Goal: Transaction & Acquisition: Purchase product/service

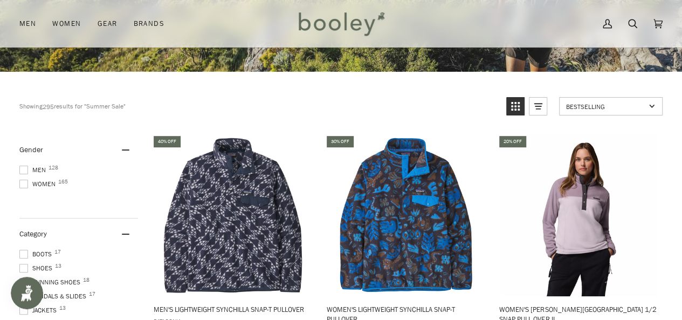
scroll to position [225, 0]
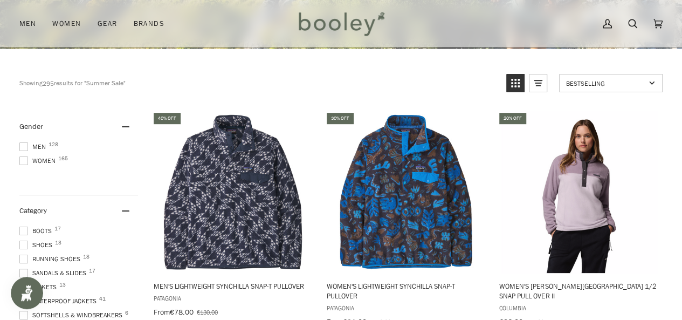
click at [41, 162] on span "Women 165" at bounding box center [38, 161] width 39 height 10
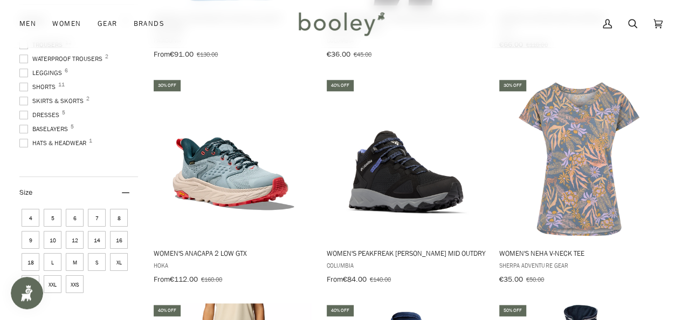
scroll to position [192, 0]
click at [49, 111] on span "Baselayers 5" at bounding box center [45, 115] width 52 height 10
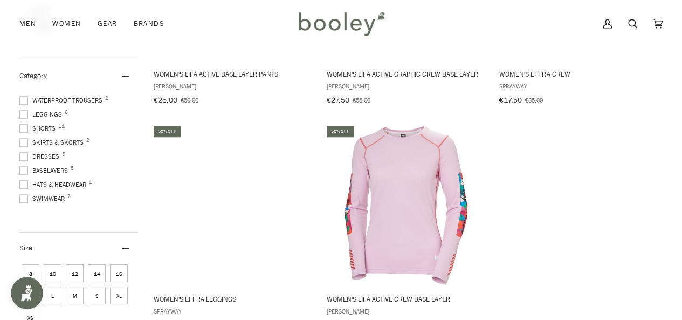
scroll to position [444, 0]
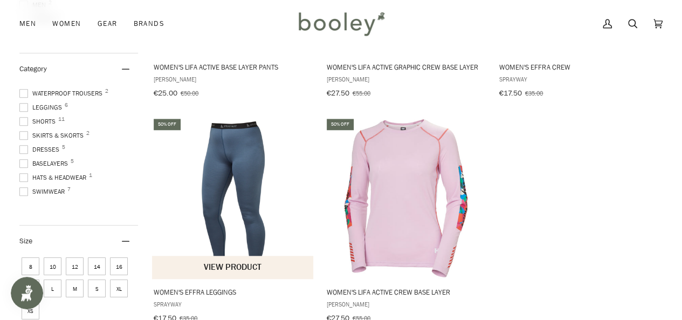
click at [241, 169] on img "Women's Effra Leggings" at bounding box center [234, 198] width 162 height 162
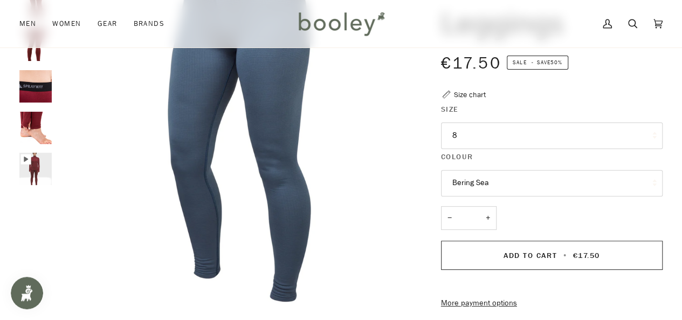
scroll to position [132, 0]
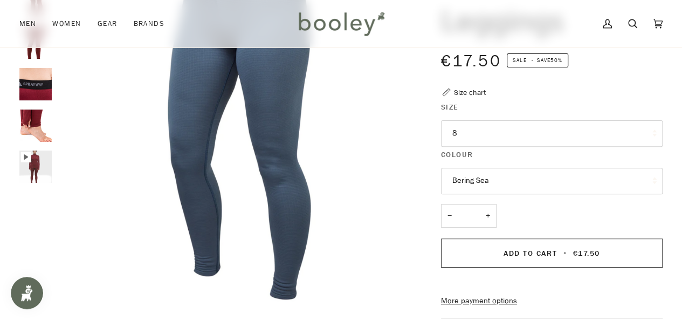
click at [29, 161] on icon "Sprayway Women's Effra Leggings - Booley Galway" at bounding box center [25, 157] width 10 height 10
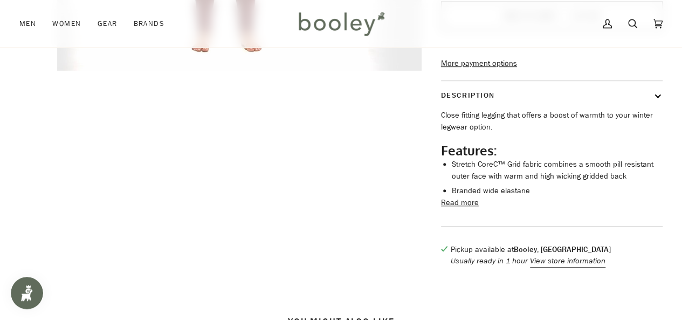
scroll to position [377, 0]
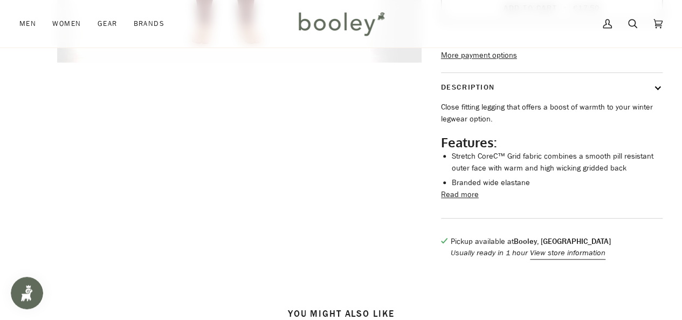
click at [461, 201] on button "Read more" at bounding box center [460, 195] width 38 height 12
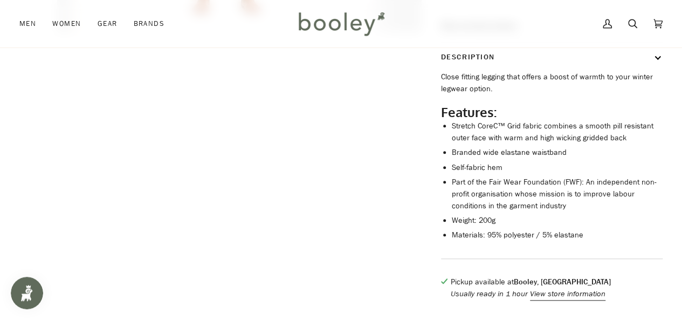
scroll to position [420, 0]
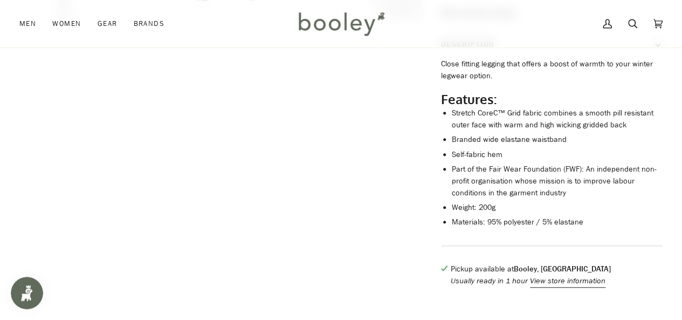
type input "*****"
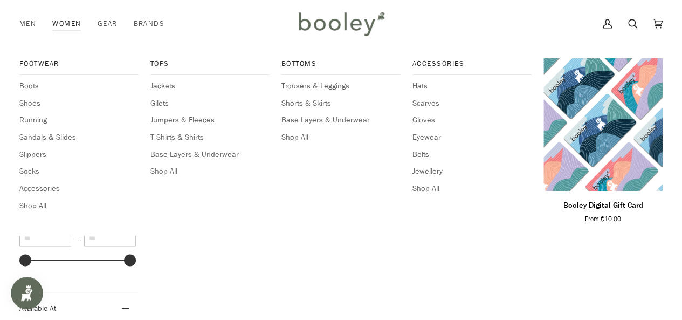
scroll to position [741, 0]
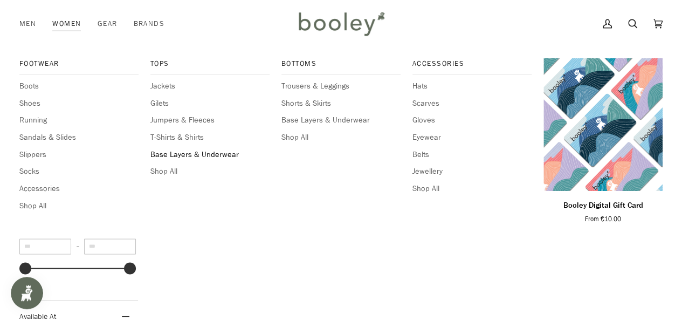
click at [196, 154] on span "Base Layers & Underwear" at bounding box center [209, 155] width 119 height 12
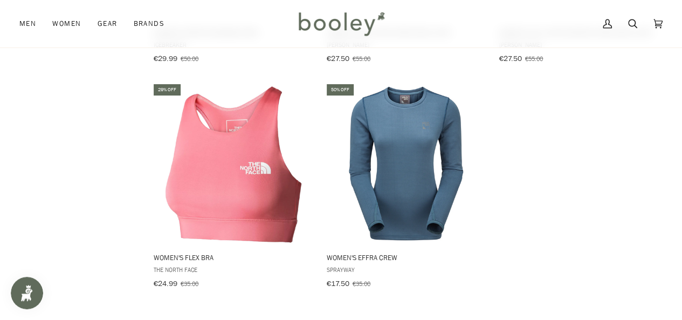
scroll to position [1233, 0]
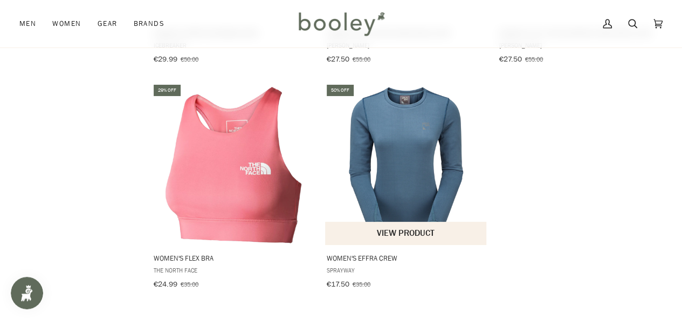
click at [391, 172] on img "Women's Effra Crew" at bounding box center [406, 164] width 162 height 162
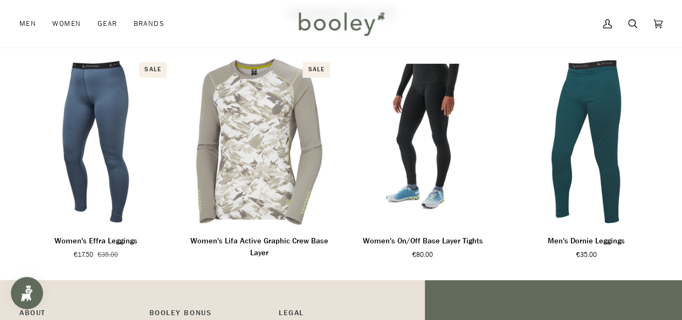
scroll to position [676, 0]
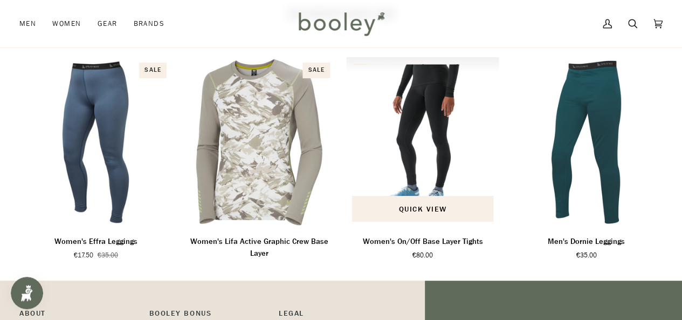
click at [441, 146] on img "Women's On/Off Base Layer Tights" at bounding box center [423, 142] width 153 height 170
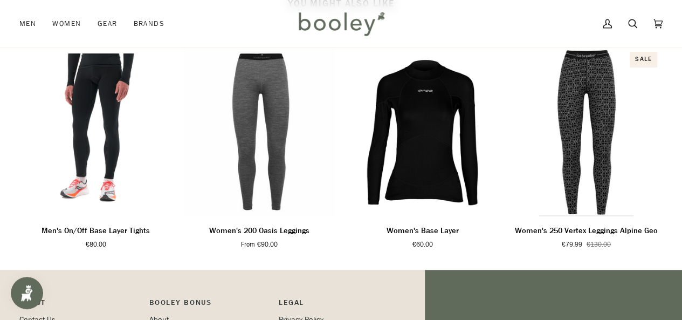
scroll to position [718, 0]
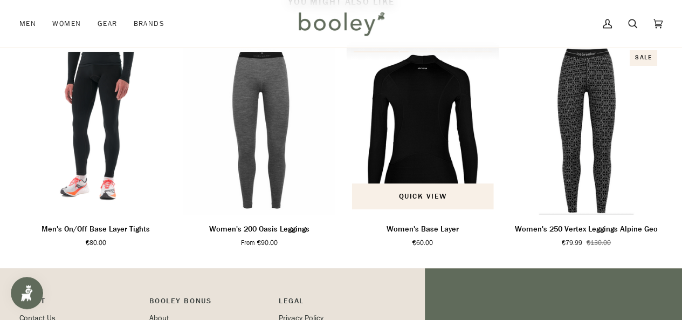
click at [441, 146] on img "Women's Base Layer" at bounding box center [423, 130] width 153 height 170
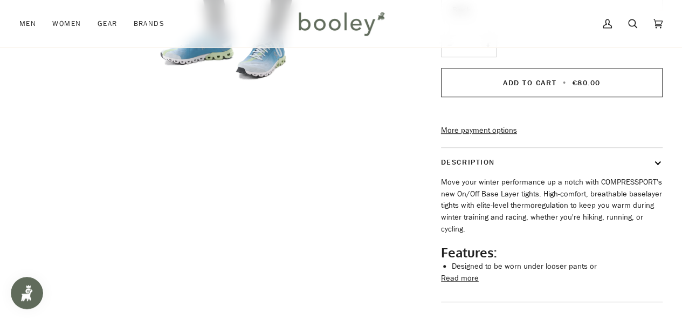
scroll to position [0, 0]
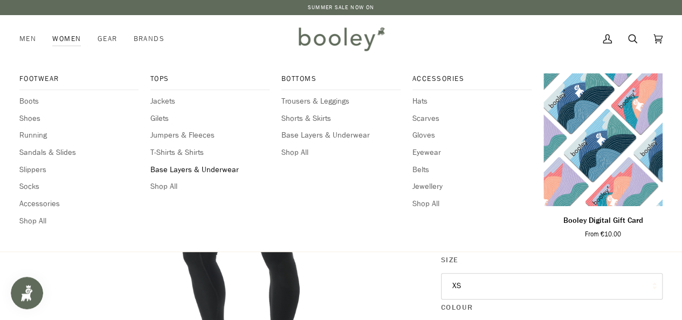
click at [182, 164] on span "Base Layers & Underwear" at bounding box center [209, 170] width 119 height 12
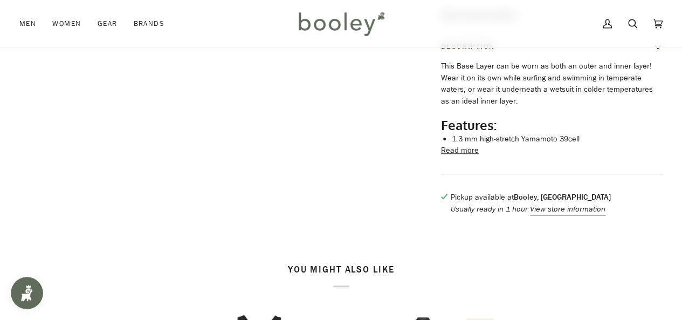
scroll to position [419, 0]
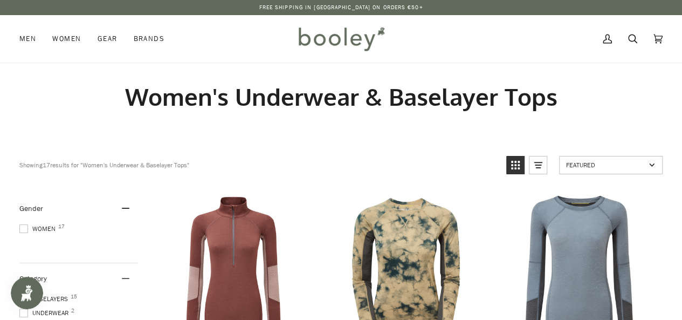
click at [45, 225] on span "Women 17" at bounding box center [38, 229] width 39 height 10
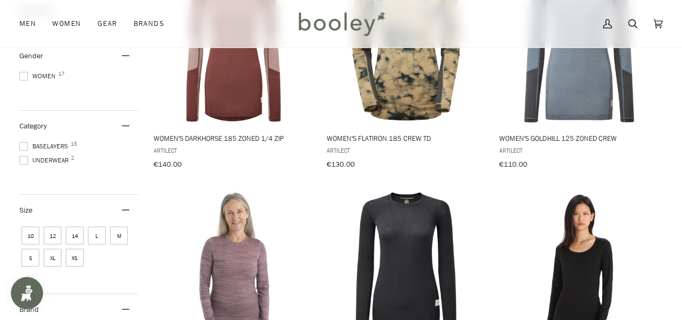
click at [44, 142] on span "Baselayers 15" at bounding box center [45, 146] width 52 height 10
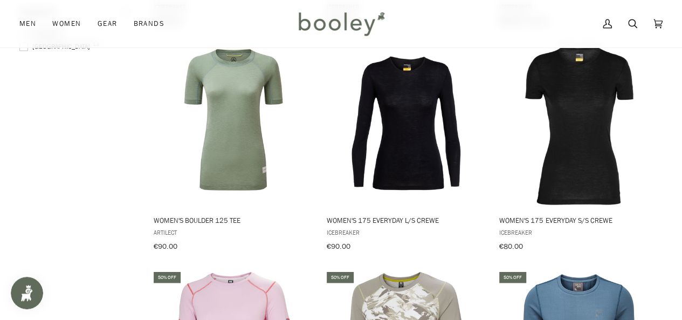
scroll to position [824, 0]
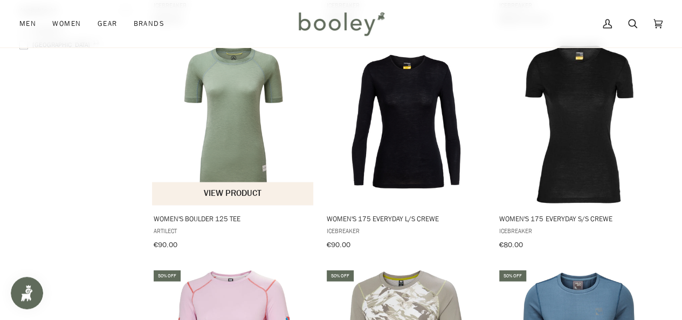
click at [162, 95] on img "Women's Boulder 125 Tee" at bounding box center [234, 124] width 162 height 162
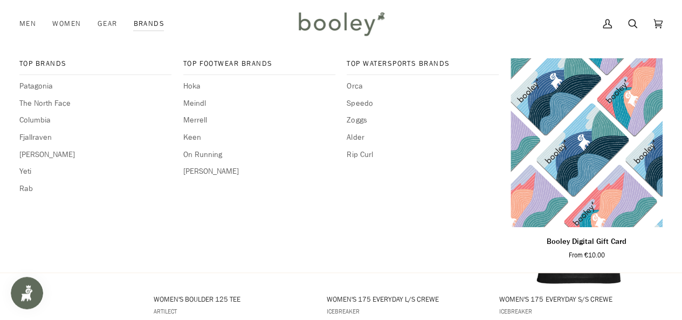
scroll to position [722, 0]
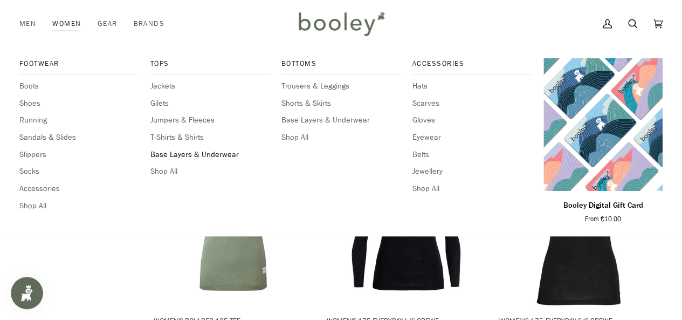
click at [178, 151] on span "Base Layers & Underwear" at bounding box center [209, 155] width 119 height 12
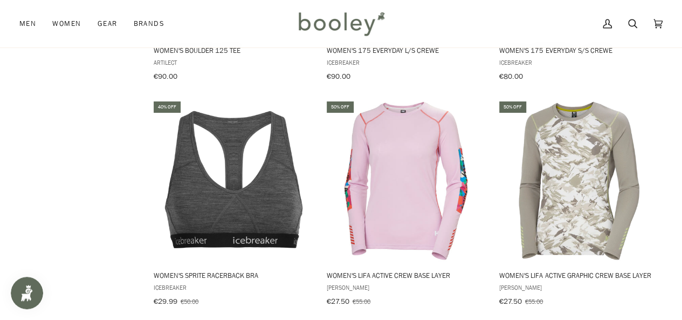
scroll to position [995, 0]
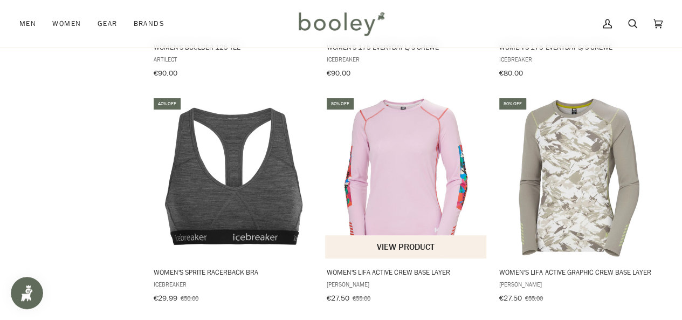
click at [417, 163] on img "Women's Lifa Active Crew Base Layer" at bounding box center [406, 177] width 162 height 162
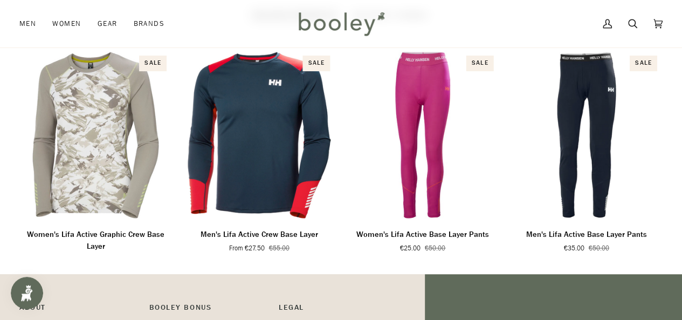
scroll to position [763, 0]
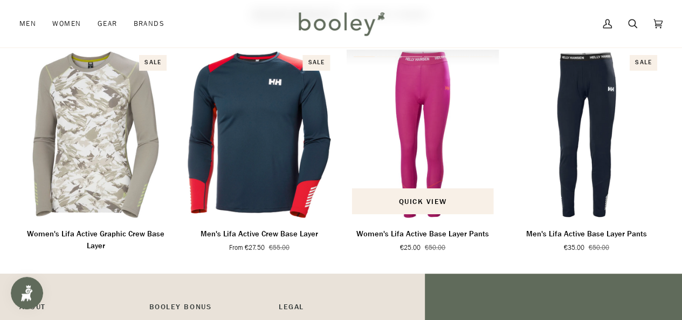
click at [434, 133] on img "Women's Lifa Active Base Layer Pants" at bounding box center [423, 135] width 153 height 170
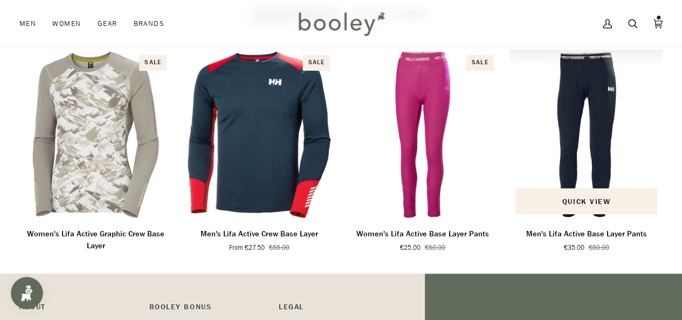
click at [591, 121] on img "Men's Lifa Active Base Layer Pants" at bounding box center [586, 135] width 153 height 170
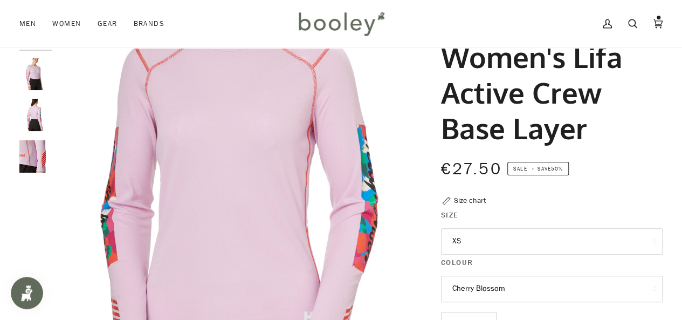
scroll to position [0, 0]
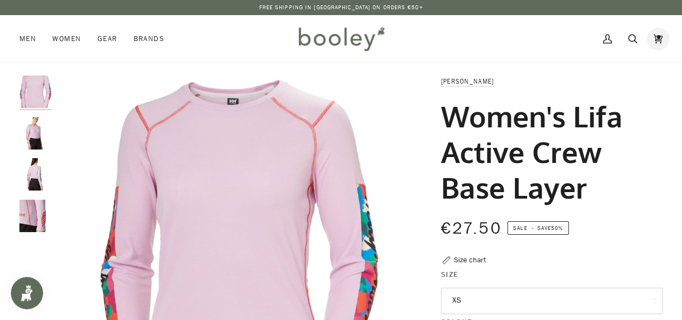
click at [658, 40] on icon at bounding box center [657, 39] width 9 height 16
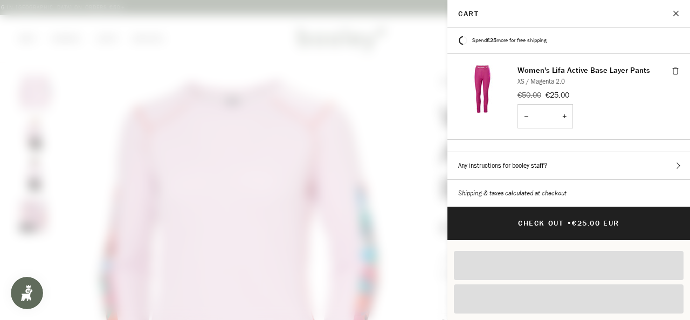
click at [675, 11] on button "Close" at bounding box center [676, 13] width 27 height 27
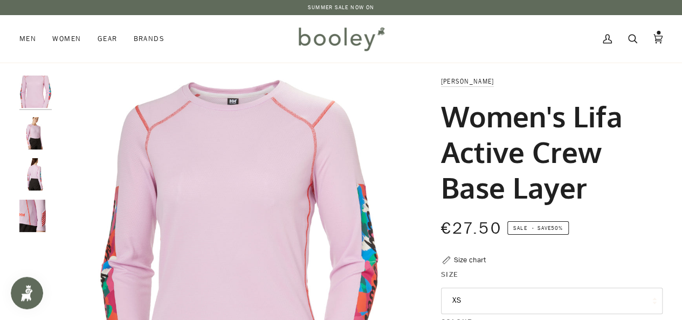
click at [38, 216] on img "Helly Hansen Women's Lifa Active Crew Base Layer - Booley Galway" at bounding box center [35, 215] width 32 height 32
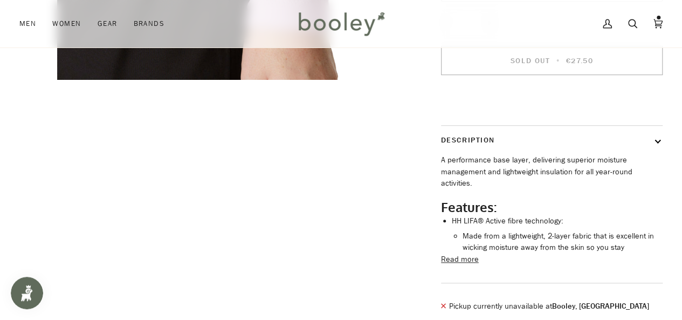
scroll to position [383, 0]
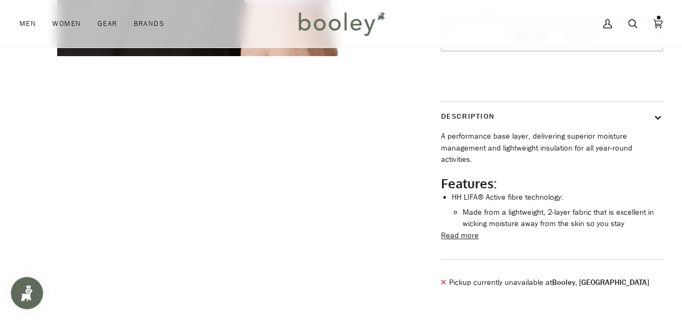
click at [461, 237] on button "Read more" at bounding box center [460, 236] width 38 height 12
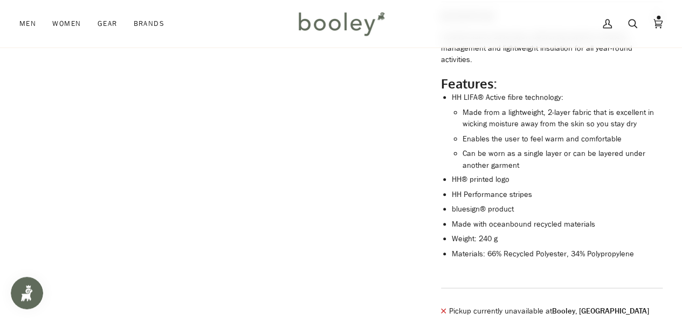
scroll to position [569, 0]
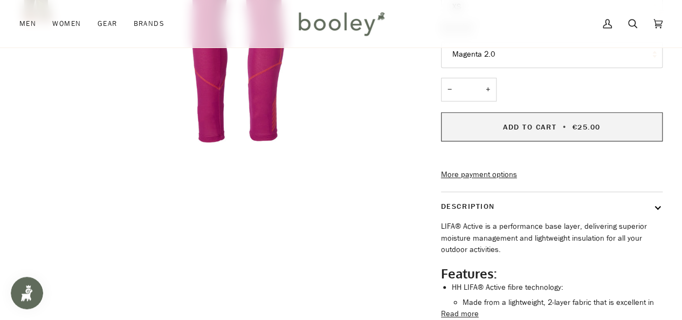
scroll to position [259, 0]
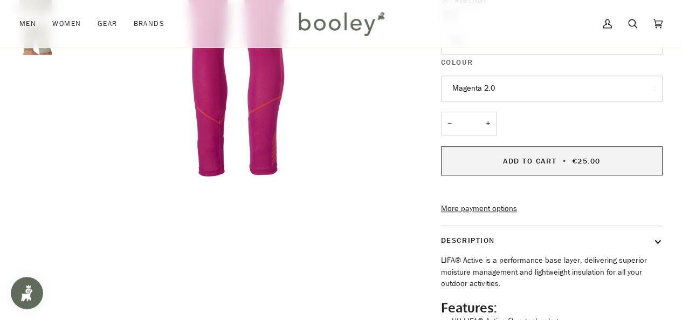
click at [512, 158] on span "Add to Cart" at bounding box center [529, 161] width 53 height 10
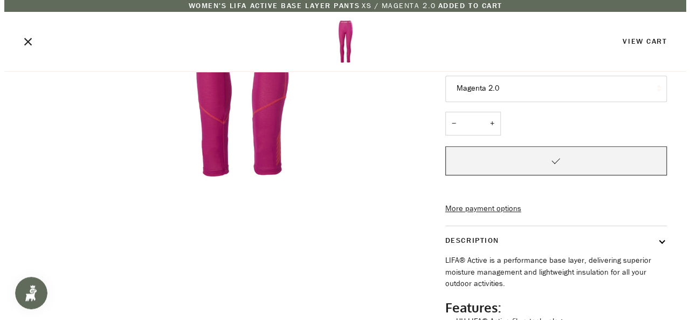
scroll to position [156, 0]
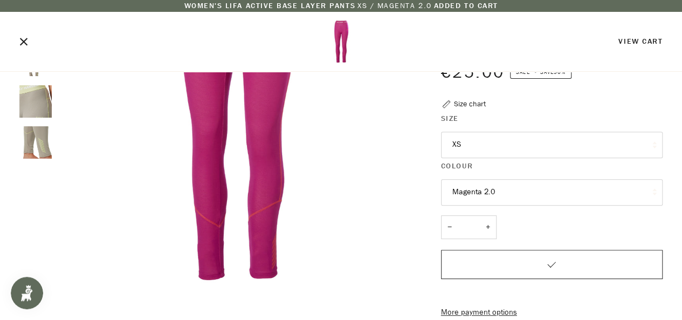
click at [471, 100] on div "Size chart" at bounding box center [470, 103] width 32 height 11
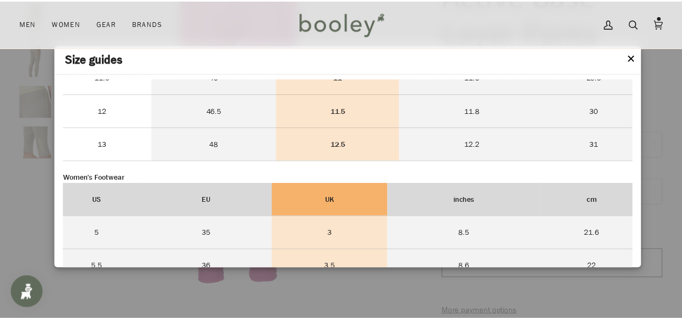
scroll to position [2123, 0]
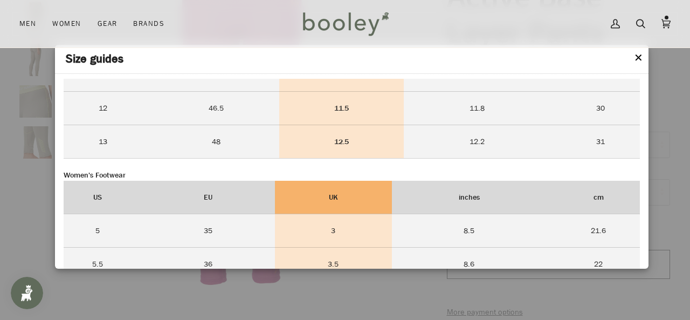
click at [82, 296] on div at bounding box center [345, 160] width 690 height 320
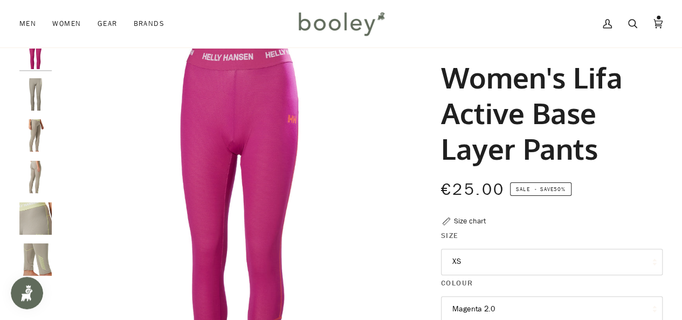
scroll to position [37, 0]
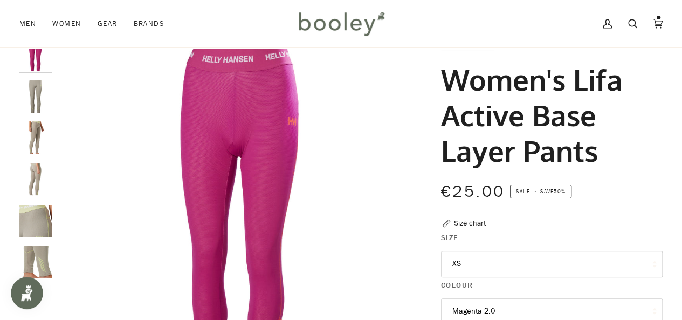
click at [34, 167] on img "Helly Hansen Women's Lifa Active Base Layer Pants Terrazzo - Booley Galway" at bounding box center [35, 179] width 32 height 32
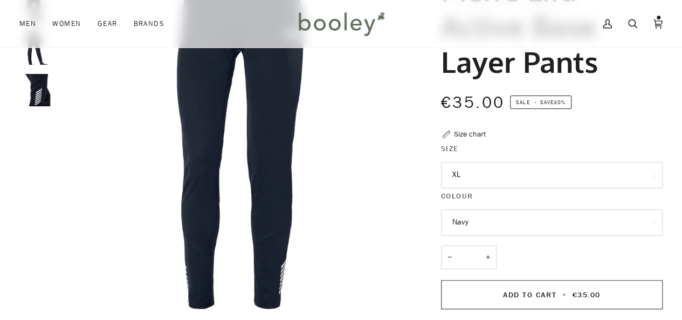
scroll to position [126, 0]
click at [489, 170] on button "XL" at bounding box center [552, 175] width 222 height 26
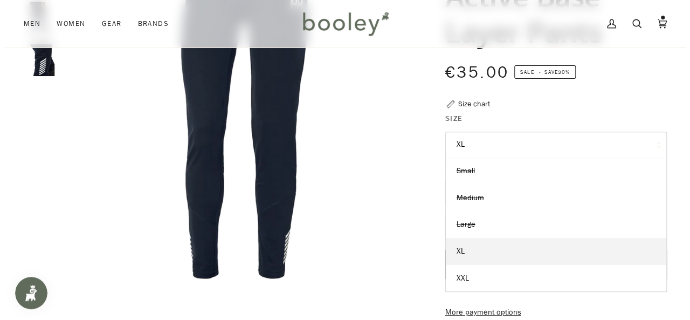
scroll to position [160, 0]
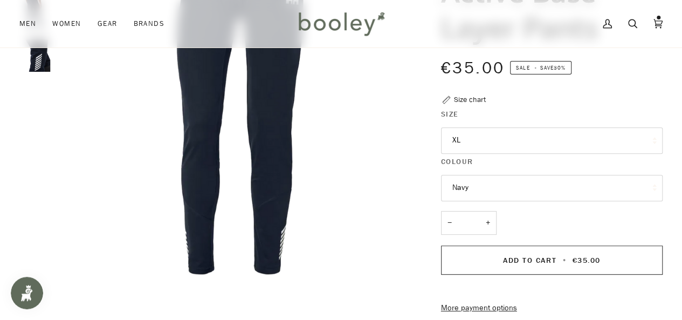
click at [464, 99] on div "Size chart" at bounding box center [470, 99] width 32 height 11
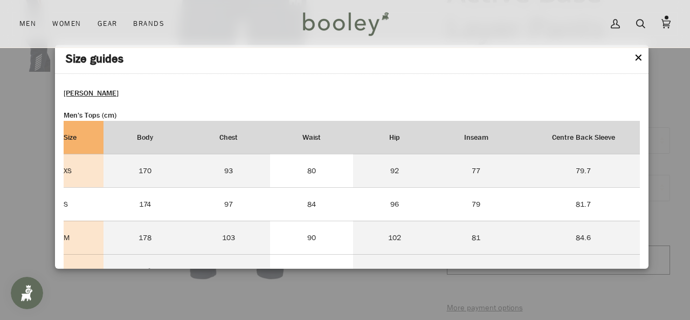
click at [298, 196] on td "84" at bounding box center [311, 203] width 83 height 33
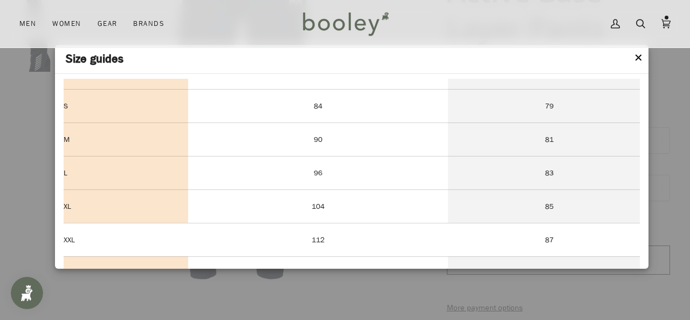
scroll to position [944, 0]
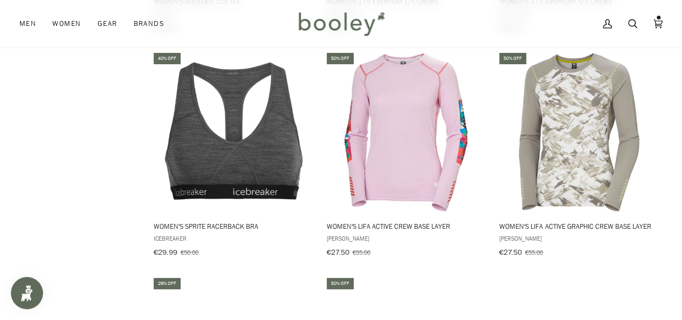
scroll to position [1047, 0]
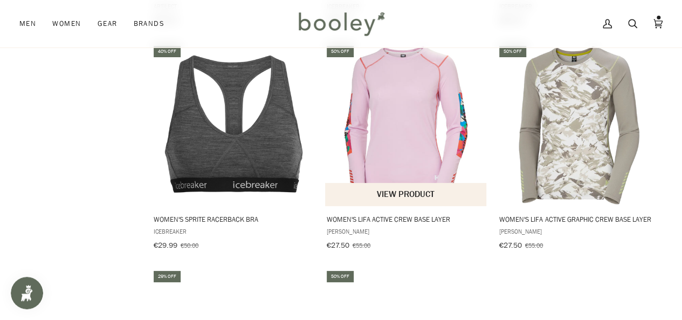
click at [400, 127] on img "Women's Lifa Active Crew Base Layer" at bounding box center [406, 125] width 162 height 162
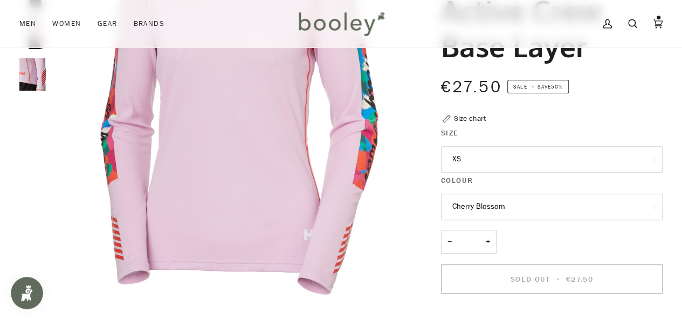
click at [466, 119] on div "Size chart" at bounding box center [470, 118] width 32 height 11
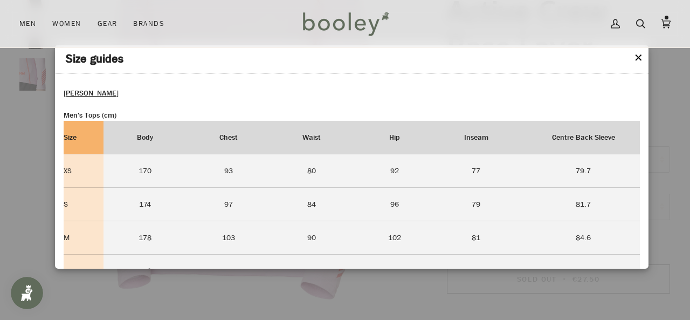
click at [91, 92] on strong "[PERSON_NAME]" at bounding box center [91, 93] width 55 height 10
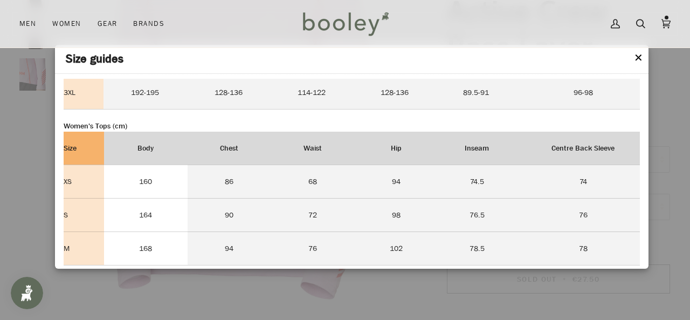
scroll to position [278, 0]
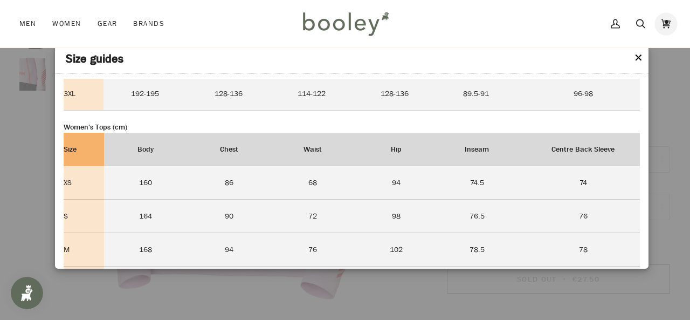
click at [664, 24] on icon at bounding box center [665, 23] width 9 height 9
